Goal: Task Accomplishment & Management: Use online tool/utility

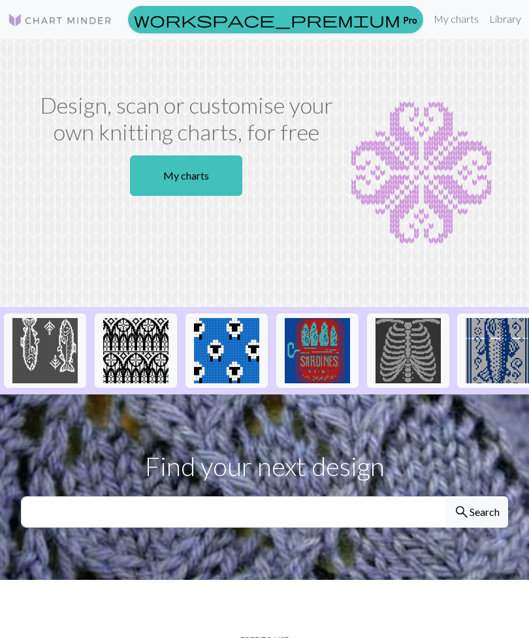
scroll to position [67, 0]
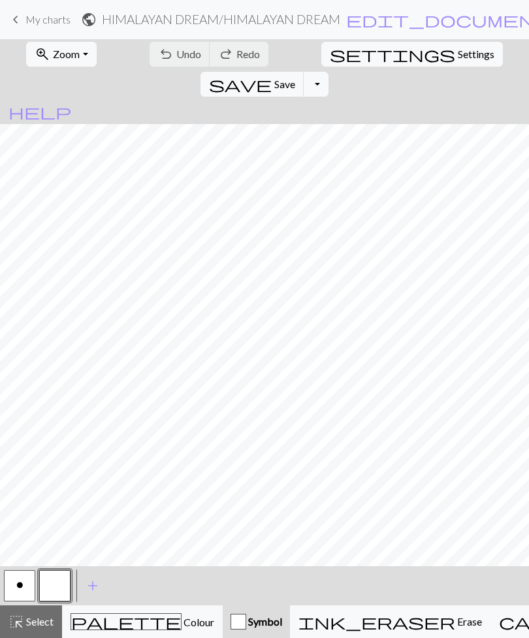
click at [328, 72] on button "Toggle Dropdown" at bounding box center [315, 84] width 25 height 25
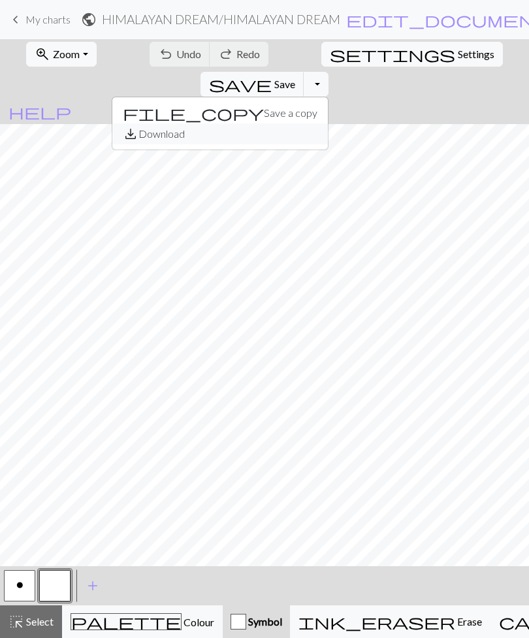
click at [328, 123] on button "save_alt Download" at bounding box center [219, 133] width 215 height 21
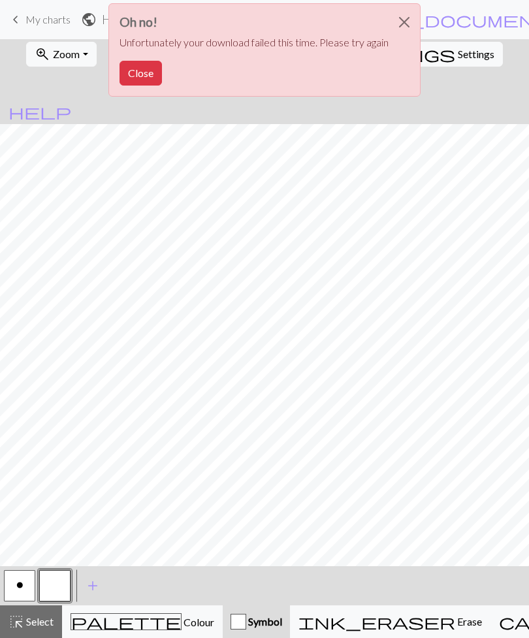
click at [412, 23] on button "Close" at bounding box center [403, 22] width 31 height 37
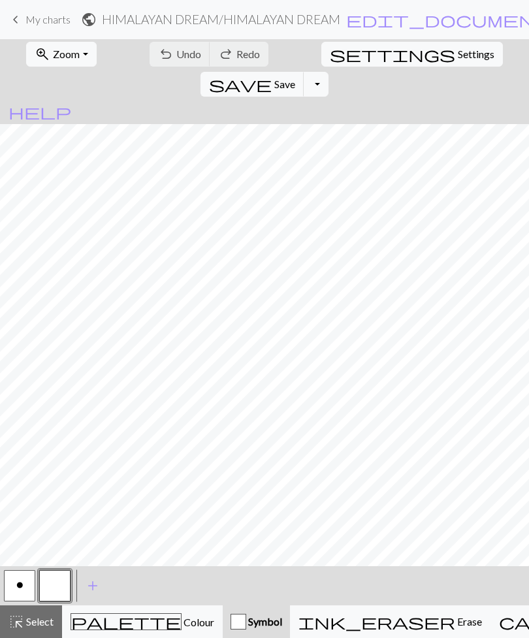
click at [457, 55] on span "Settings" at bounding box center [475, 54] width 37 height 16
select select "aran"
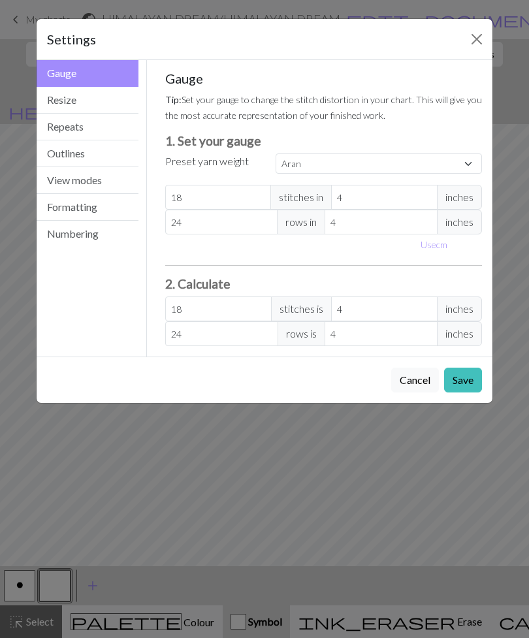
click at [59, 207] on button "Formatting" at bounding box center [88, 207] width 102 height 27
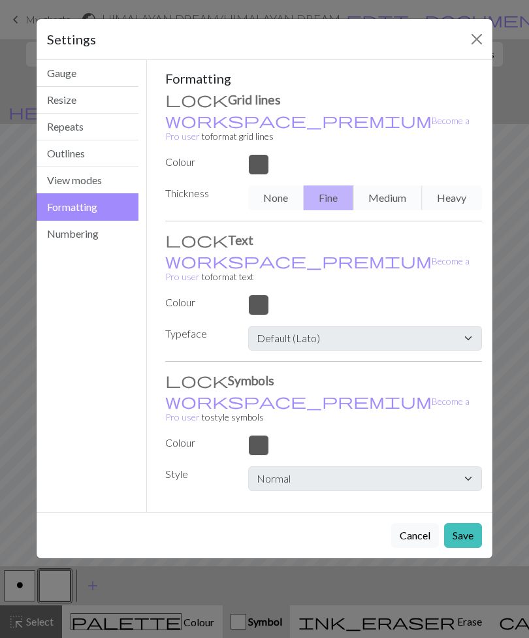
click at [63, 177] on button "View modes" at bounding box center [88, 180] width 102 height 27
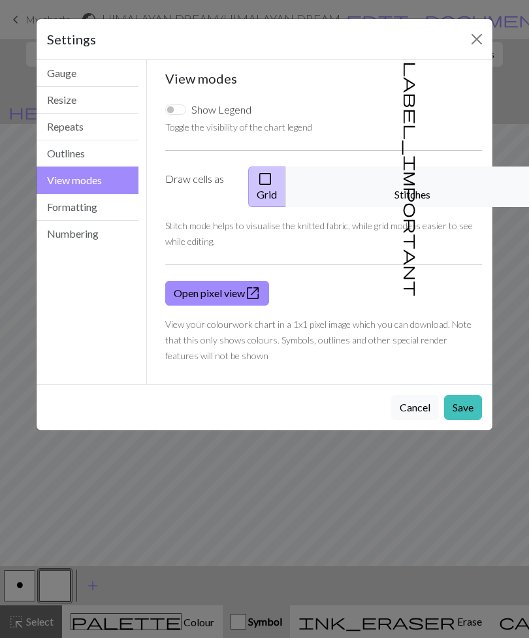
click at [179, 113] on input "Show Legend" at bounding box center [175, 109] width 21 height 10
checkbox input "true"
click at [469, 395] on button "Save" at bounding box center [463, 407] width 38 height 25
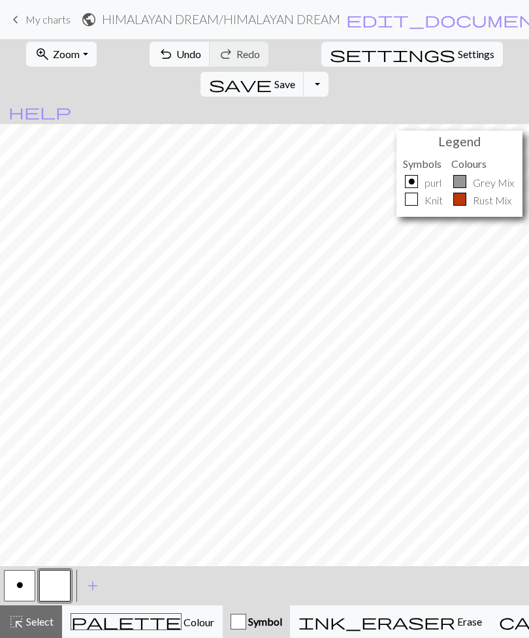
click at [484, 175] on p "Grey Mix" at bounding box center [492, 183] width 41 height 16
